Goal: Transaction & Acquisition: Purchase product/service

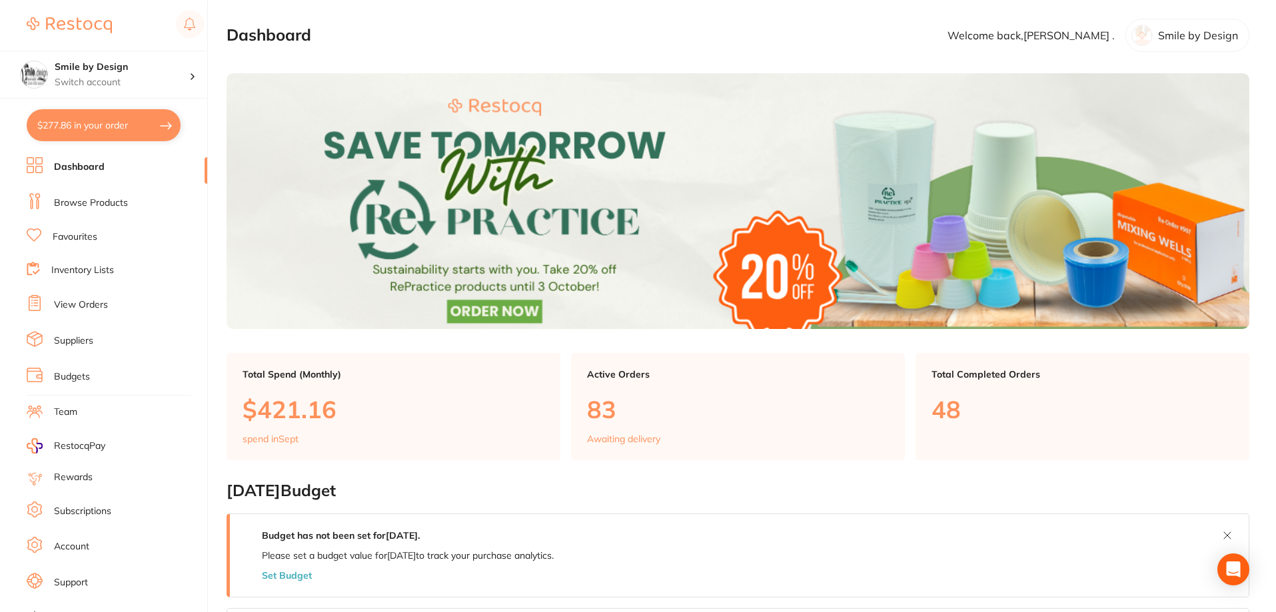
click at [106, 124] on button "$277.86 in your order" at bounding box center [104, 125] width 154 height 32
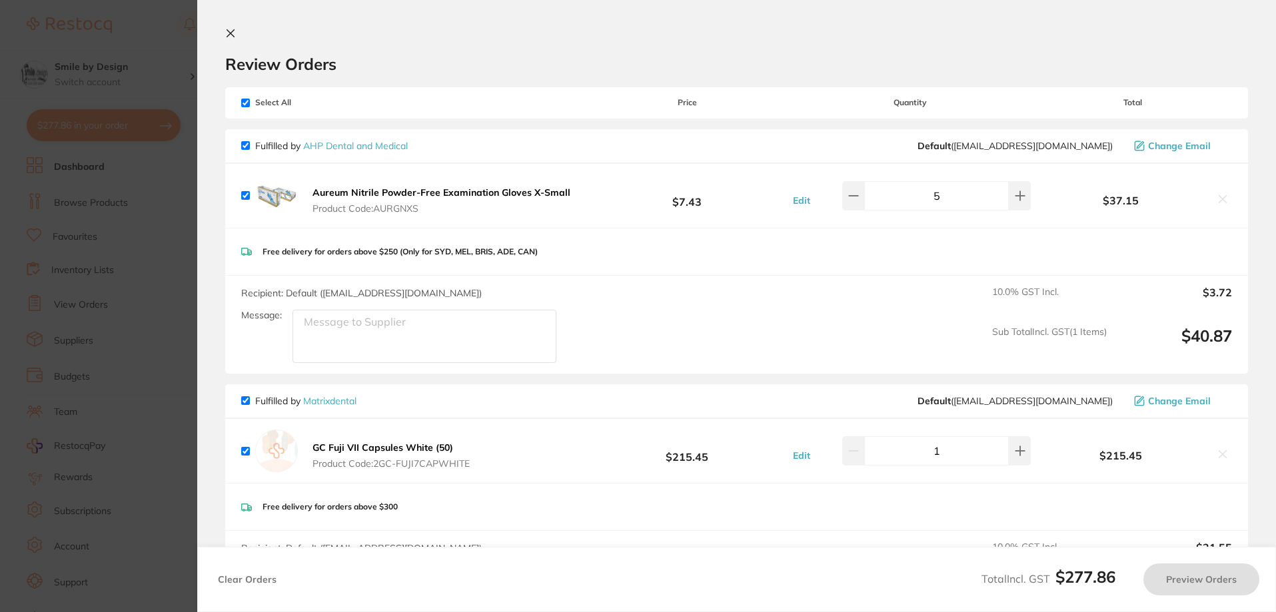
checkbox input "true"
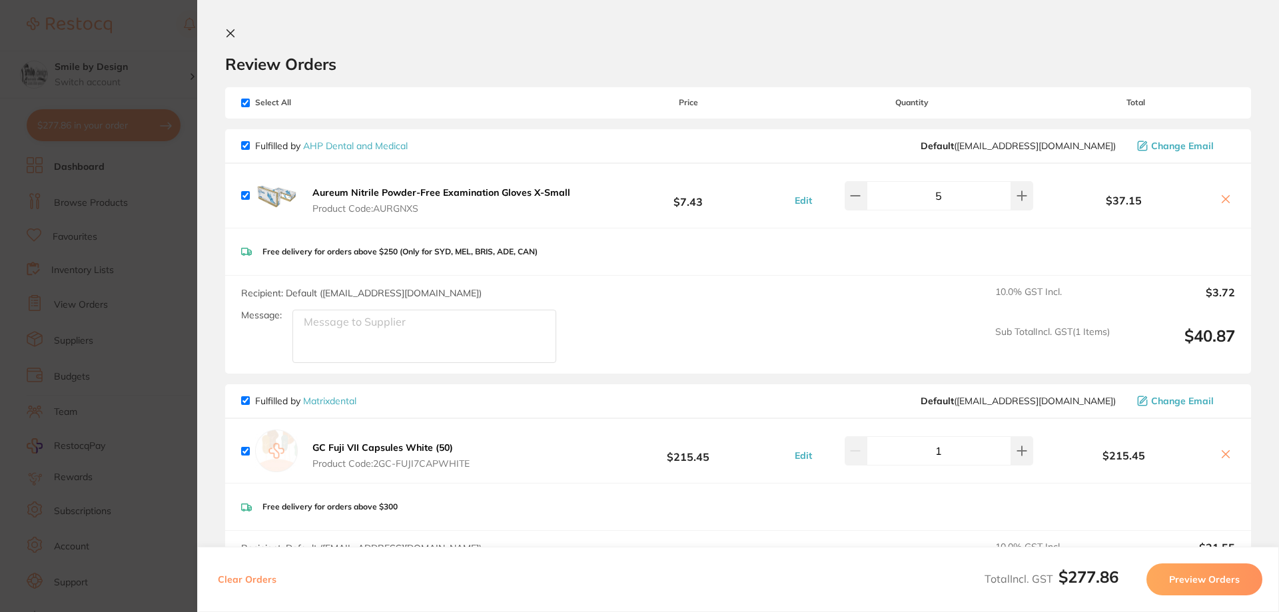
click at [231, 31] on icon at bounding box center [230, 33] width 11 height 11
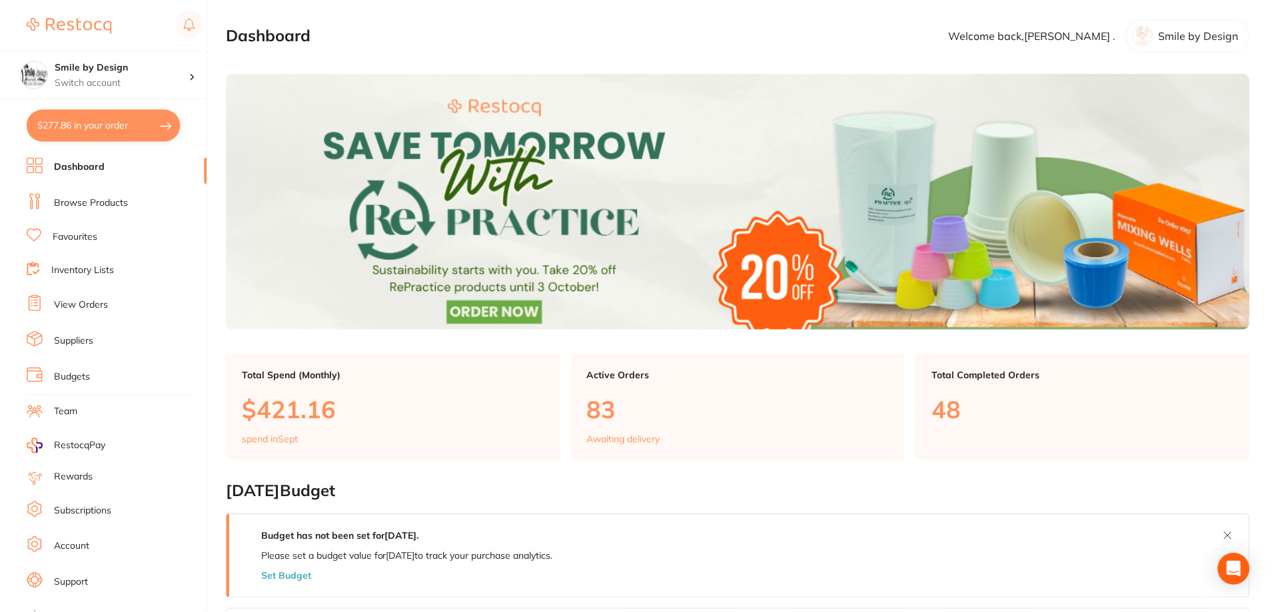
scroll to position [3, 0]
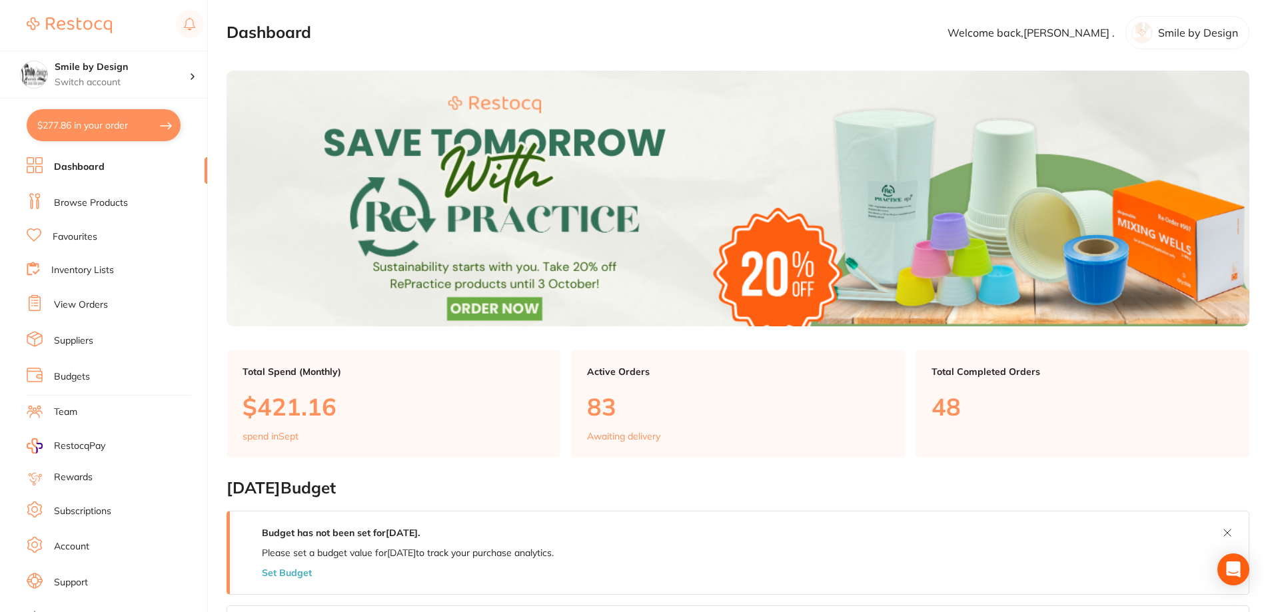
click at [62, 200] on link "Browse Products" at bounding box center [91, 203] width 74 height 13
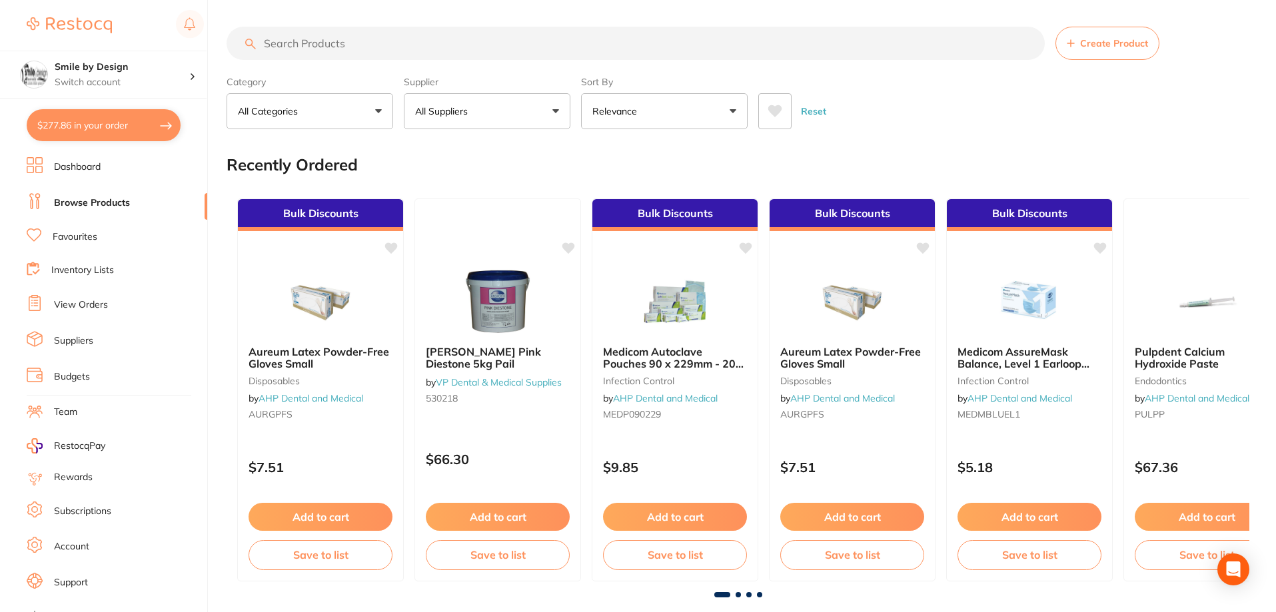
click at [351, 37] on input "search" at bounding box center [636, 43] width 818 height 33
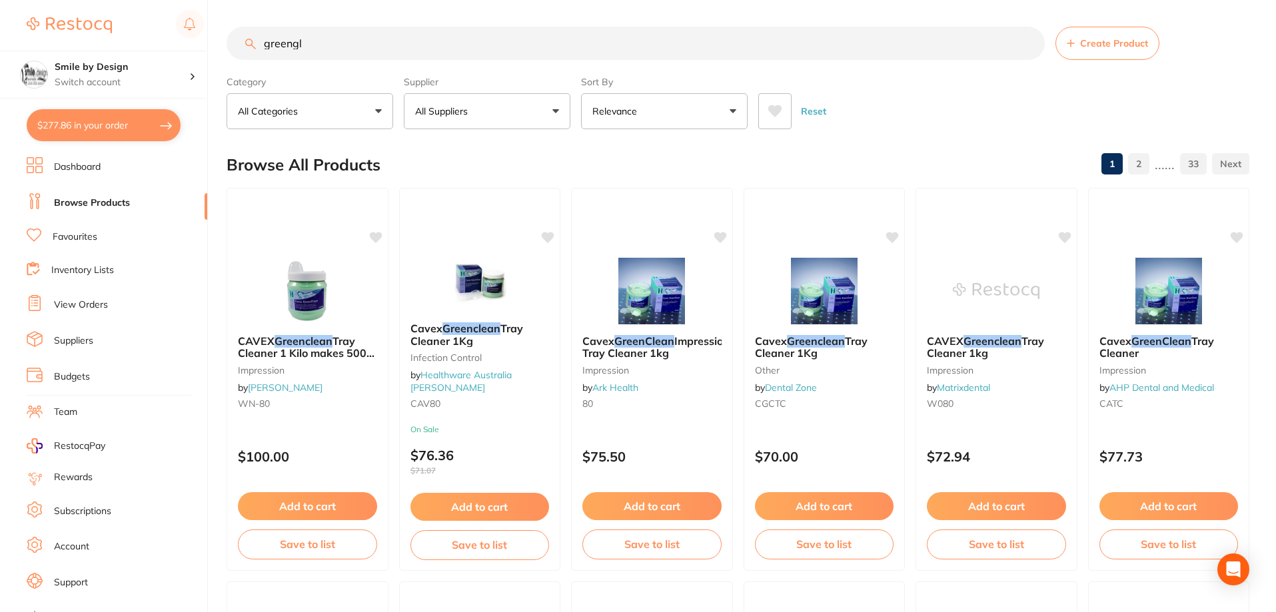
drag, startPoint x: 318, startPoint y: 43, endPoint x: 255, endPoint y: 27, distance: 65.4
click at [255, 27] on input "greengl" at bounding box center [636, 43] width 818 height 33
click at [116, 122] on button "$277.86 in your order" at bounding box center [104, 125] width 154 height 32
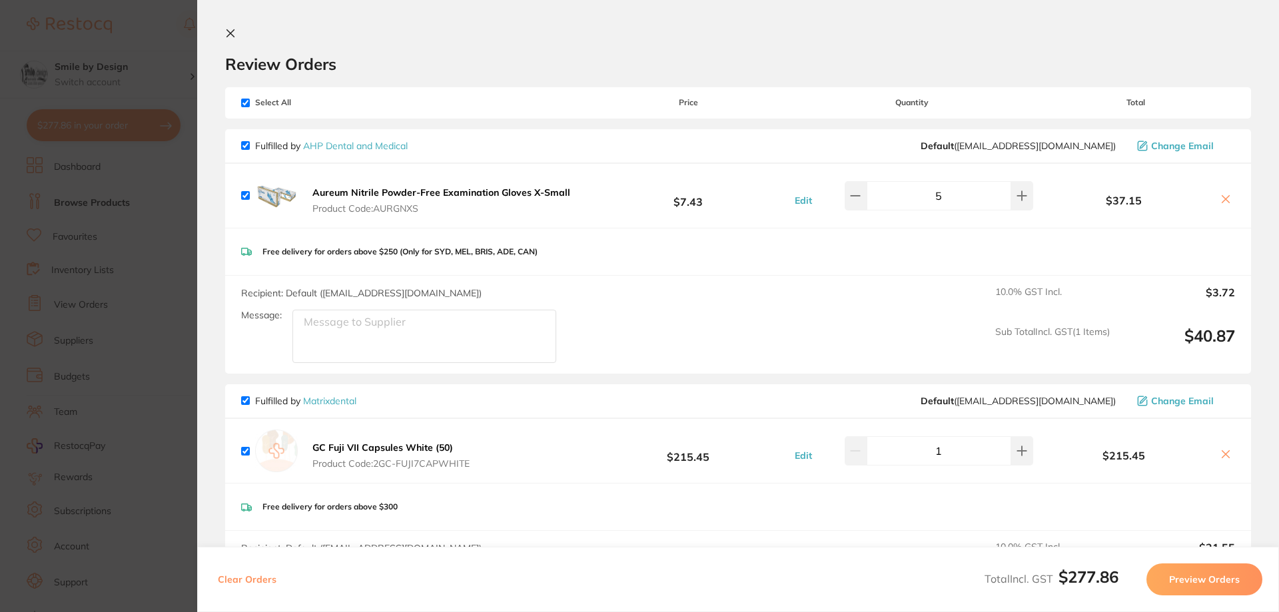
click at [229, 36] on icon at bounding box center [230, 33] width 7 height 7
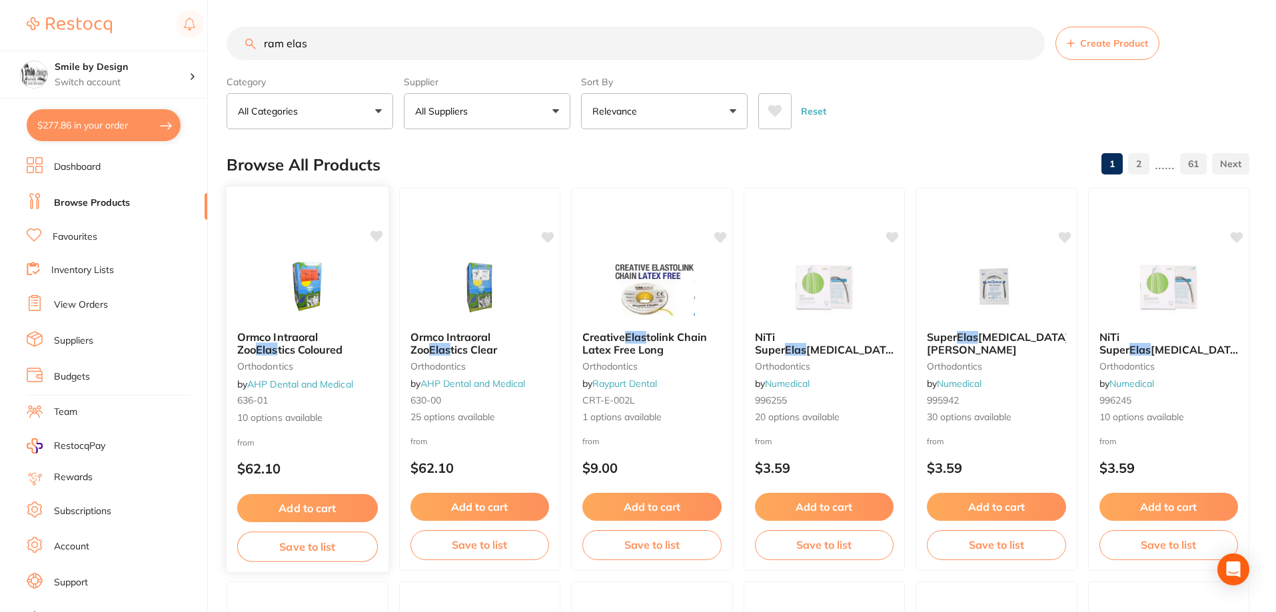
type input "ram elas"
drag, startPoint x: 322, startPoint y: 350, endPoint x: 973, endPoint y: 306, distance: 651.7
click at [322, 350] on span "tics Coloured" at bounding box center [310, 349] width 65 height 13
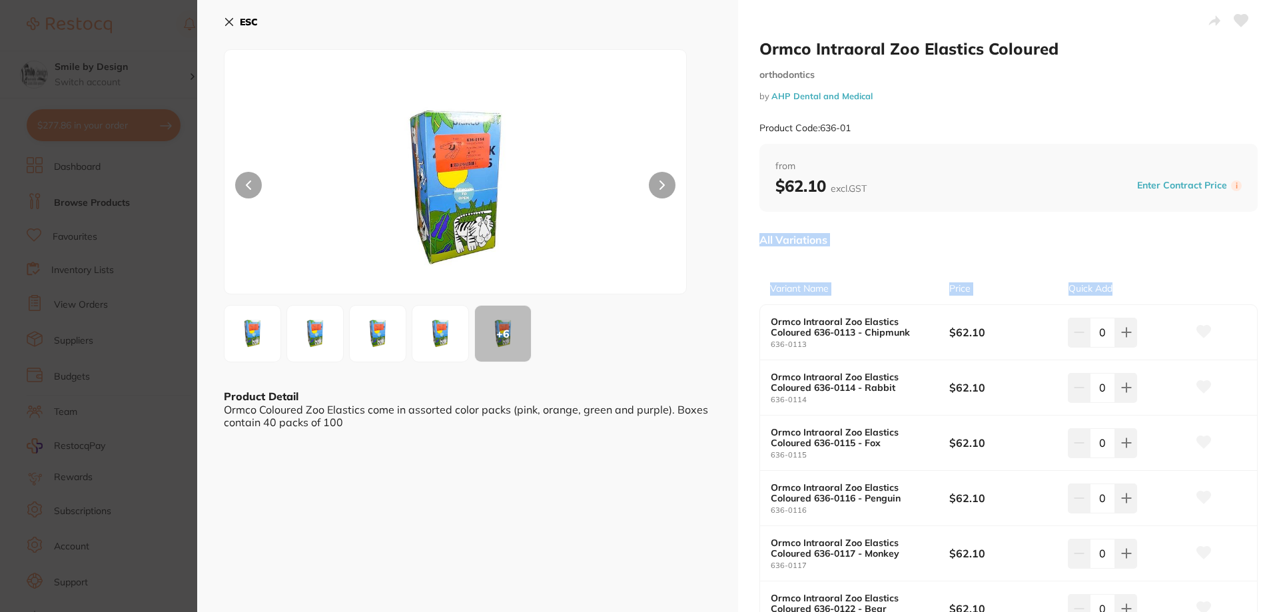
drag, startPoint x: 1275, startPoint y: 188, endPoint x: 1278, endPoint y: 262, distance: 74.0
click at [1277, 261] on div "Ormco Intraoral Zoo Elastics Coloured orthodontics by AHP Dental and Medical Pr…" at bounding box center [738, 306] width 1082 height 612
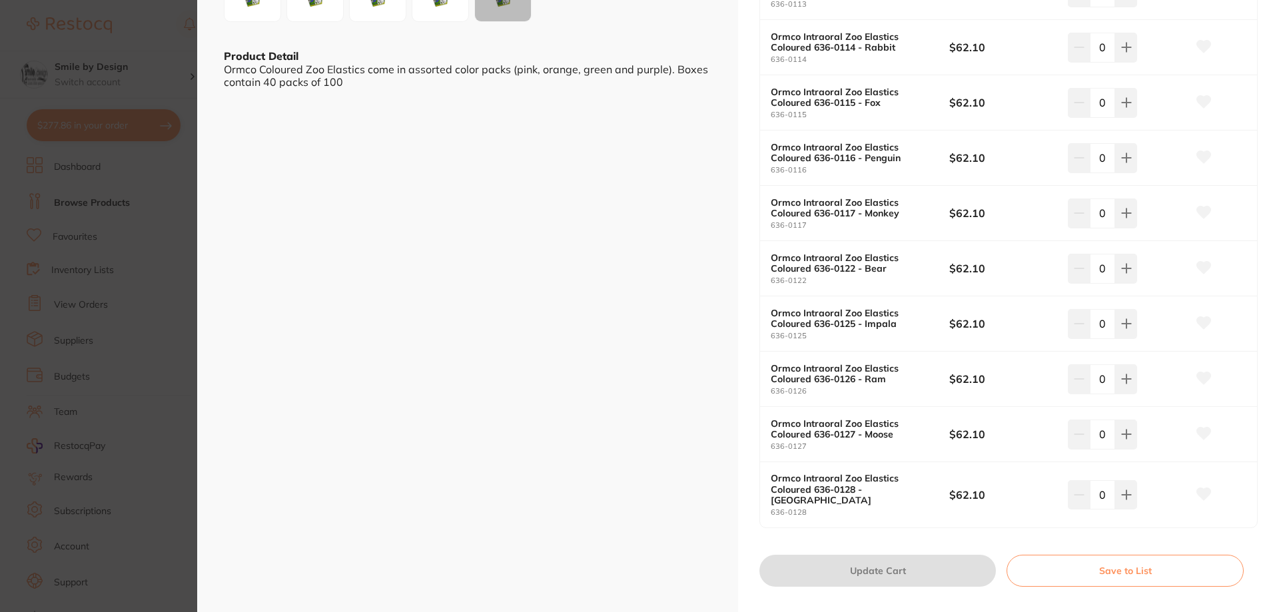
scroll to position [344, 0]
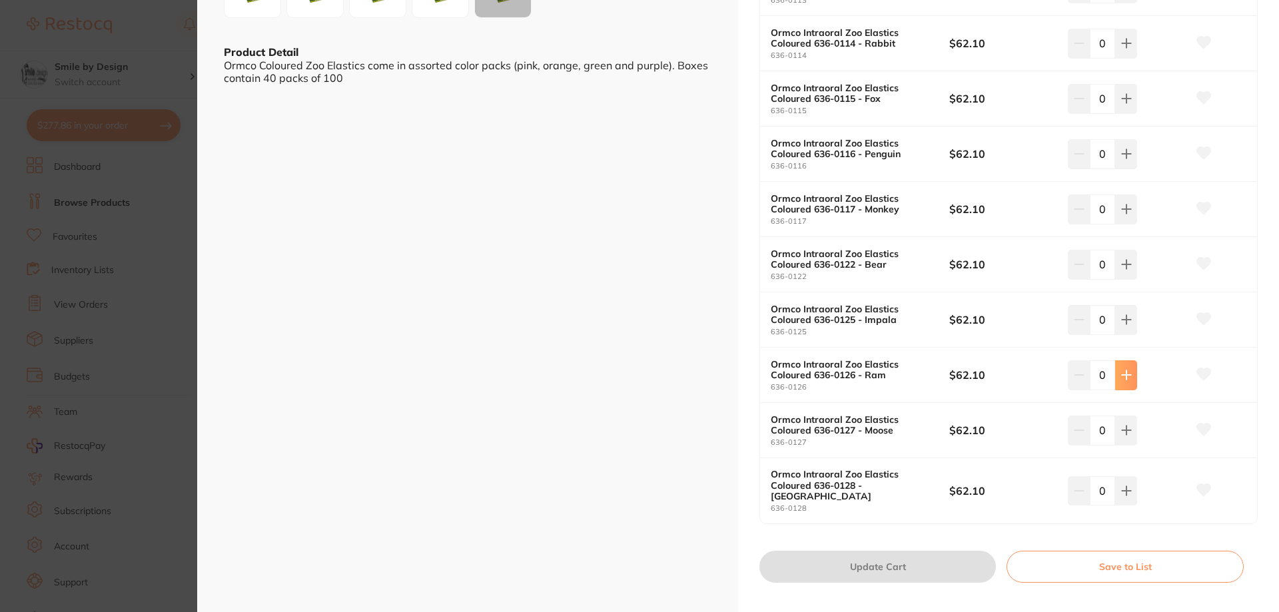
click at [1131, 376] on button at bounding box center [1126, 374] width 22 height 29
type input "1"
click at [919, 560] on button "Update Cart" at bounding box center [878, 567] width 237 height 32
checkbox input "false"
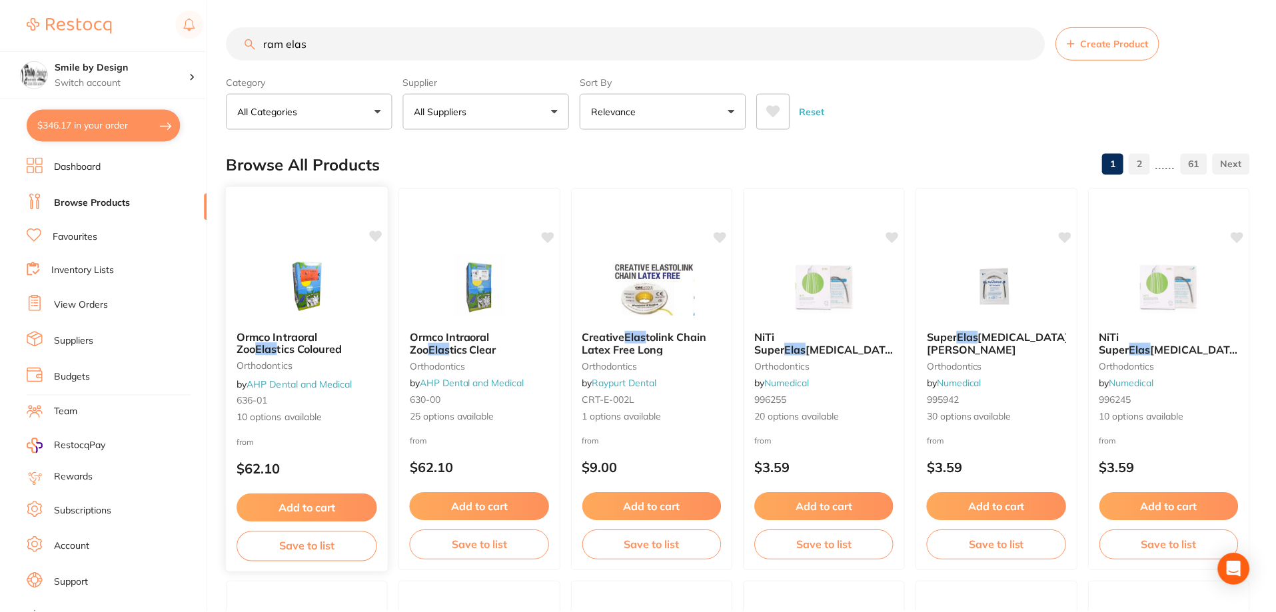
scroll to position [3, 0]
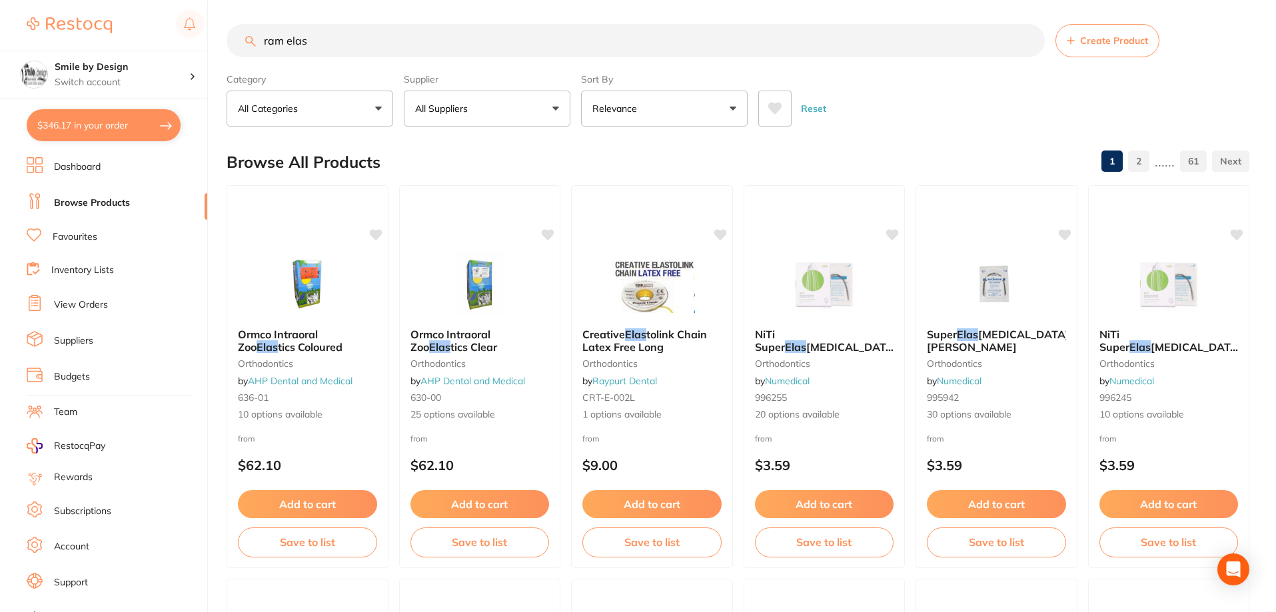
click at [348, 42] on input "ram elas" at bounding box center [636, 40] width 818 height 33
drag, startPoint x: 348, startPoint y: 42, endPoint x: 282, endPoint y: 41, distance: 66.6
click at [282, 41] on input "ram elas" at bounding box center [636, 40] width 818 height 33
click at [366, 41] on input "ram elas" at bounding box center [636, 40] width 818 height 33
drag, startPoint x: 366, startPoint y: 41, endPoint x: 271, endPoint y: 40, distance: 95.3
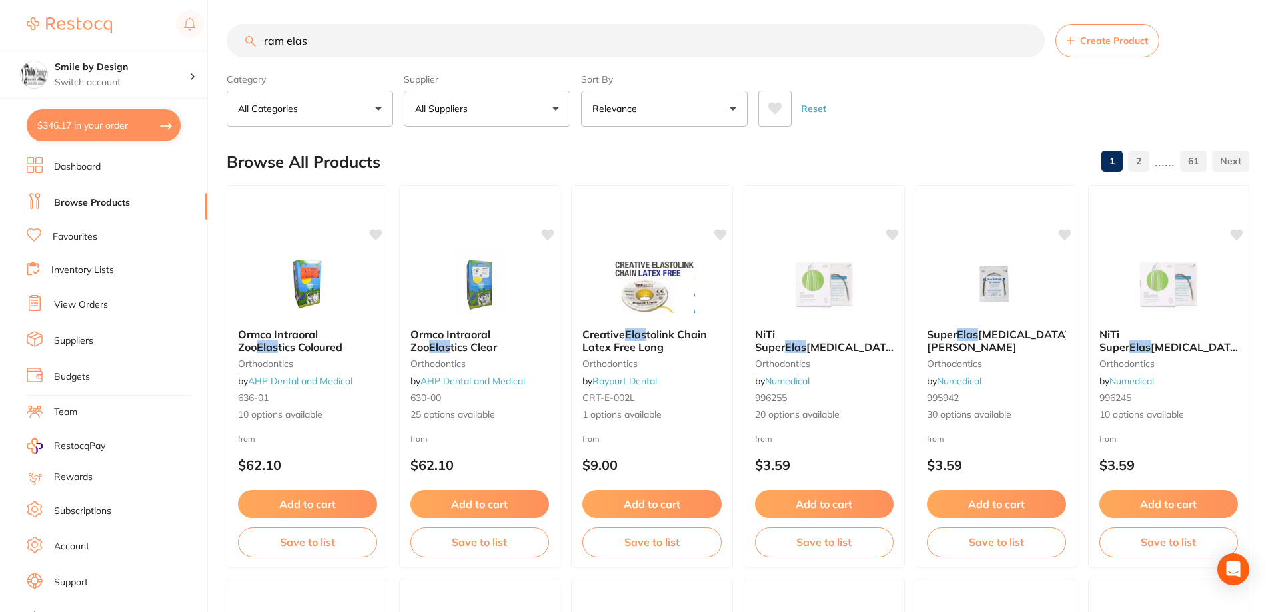
click at [271, 40] on input "ram elas" at bounding box center [636, 40] width 818 height 33
click at [346, 40] on input "ram elas" at bounding box center [636, 40] width 818 height 33
drag, startPoint x: 346, startPoint y: 40, endPoint x: 195, endPoint y: 52, distance: 152.4
click at [195, 52] on div "$346.17 Smile by Design Switch account Smile by Design Smile by Design - [GEOGR…" at bounding box center [638, 303] width 1276 height 612
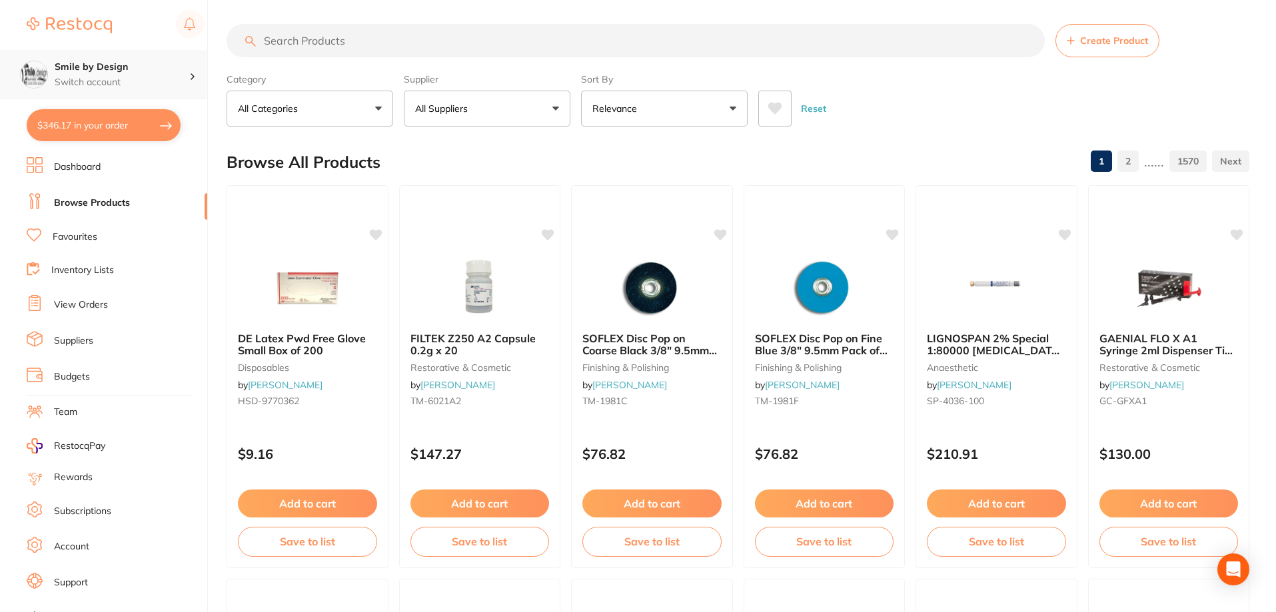
scroll to position [0, 0]
